Goal: Check status: Check status

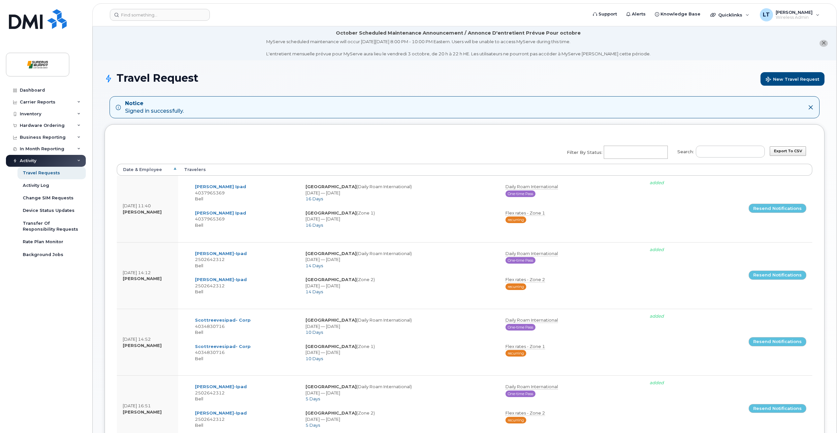
select select
click at [154, 14] on input at bounding box center [160, 15] width 100 height 12
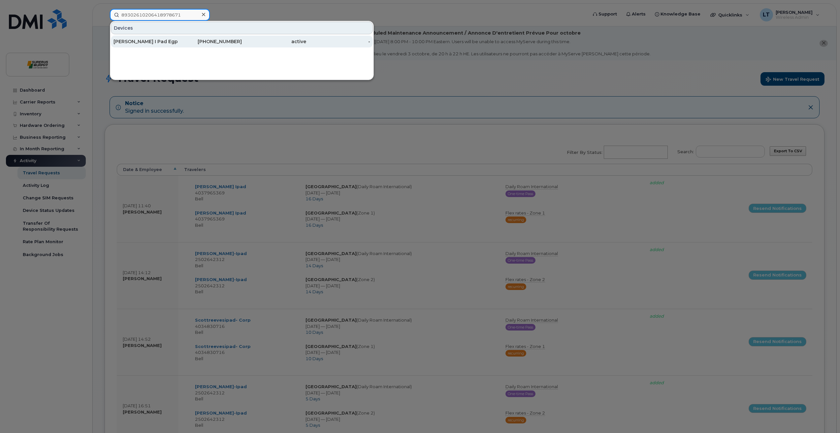
type input "89302610206418978671"
click at [156, 47] on div "[PERSON_NAME] I Pad Egp" at bounding box center [145, 42] width 64 height 12
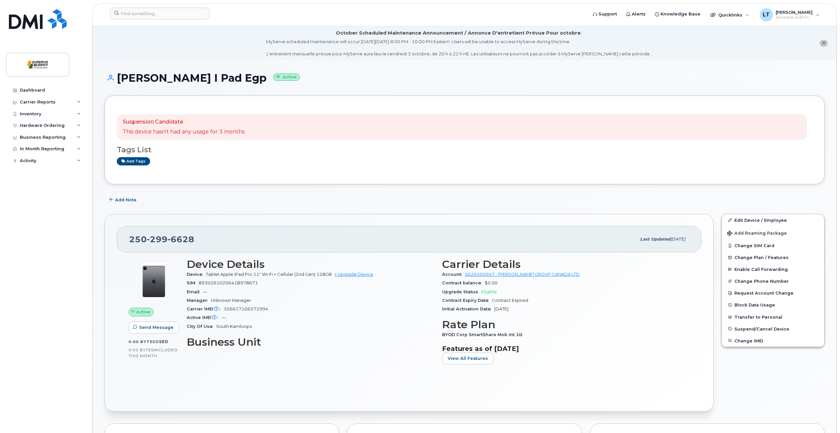
scroll to position [66, 0]
